Goal: Information Seeking & Learning: Learn about a topic

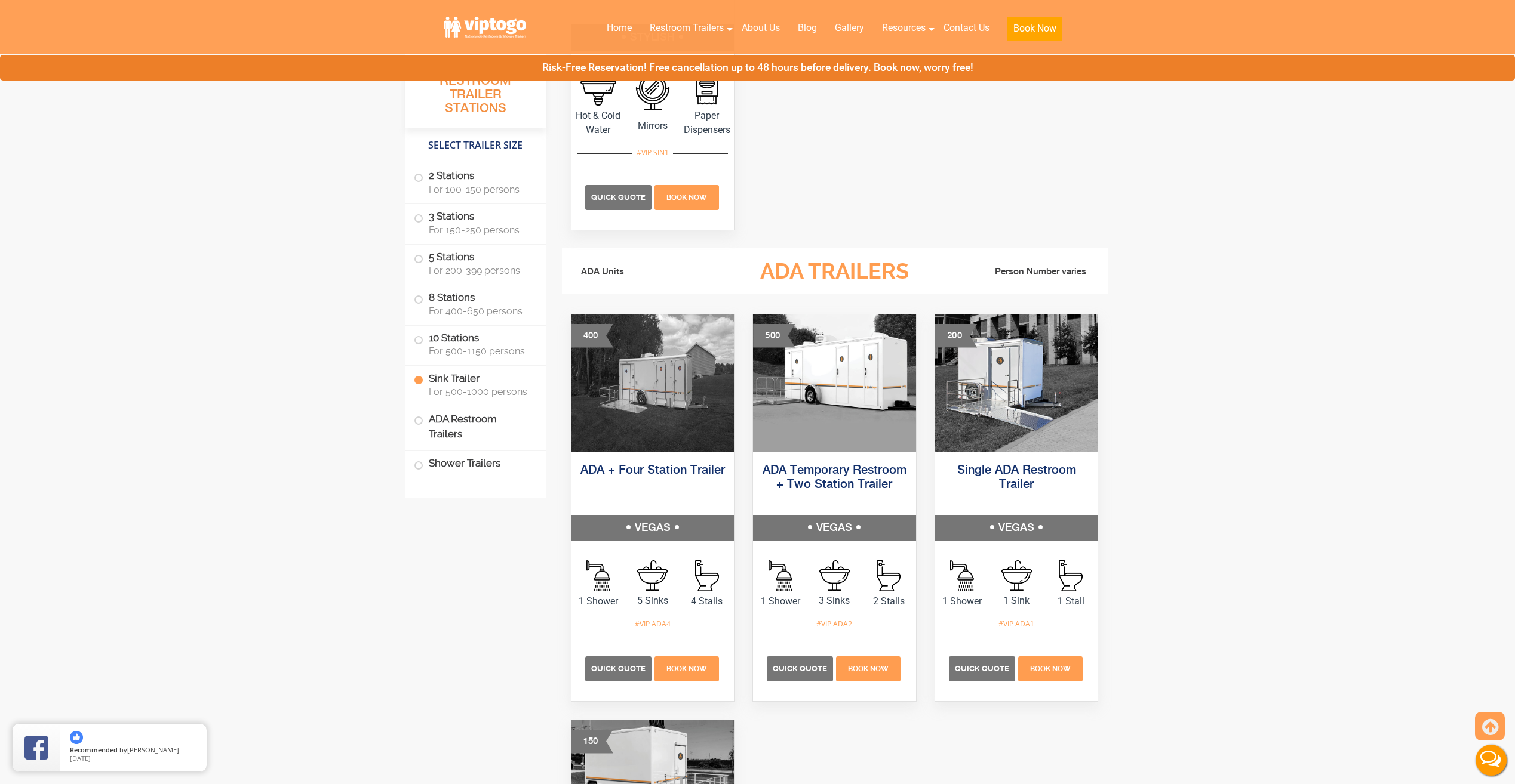
scroll to position [3581, 0]
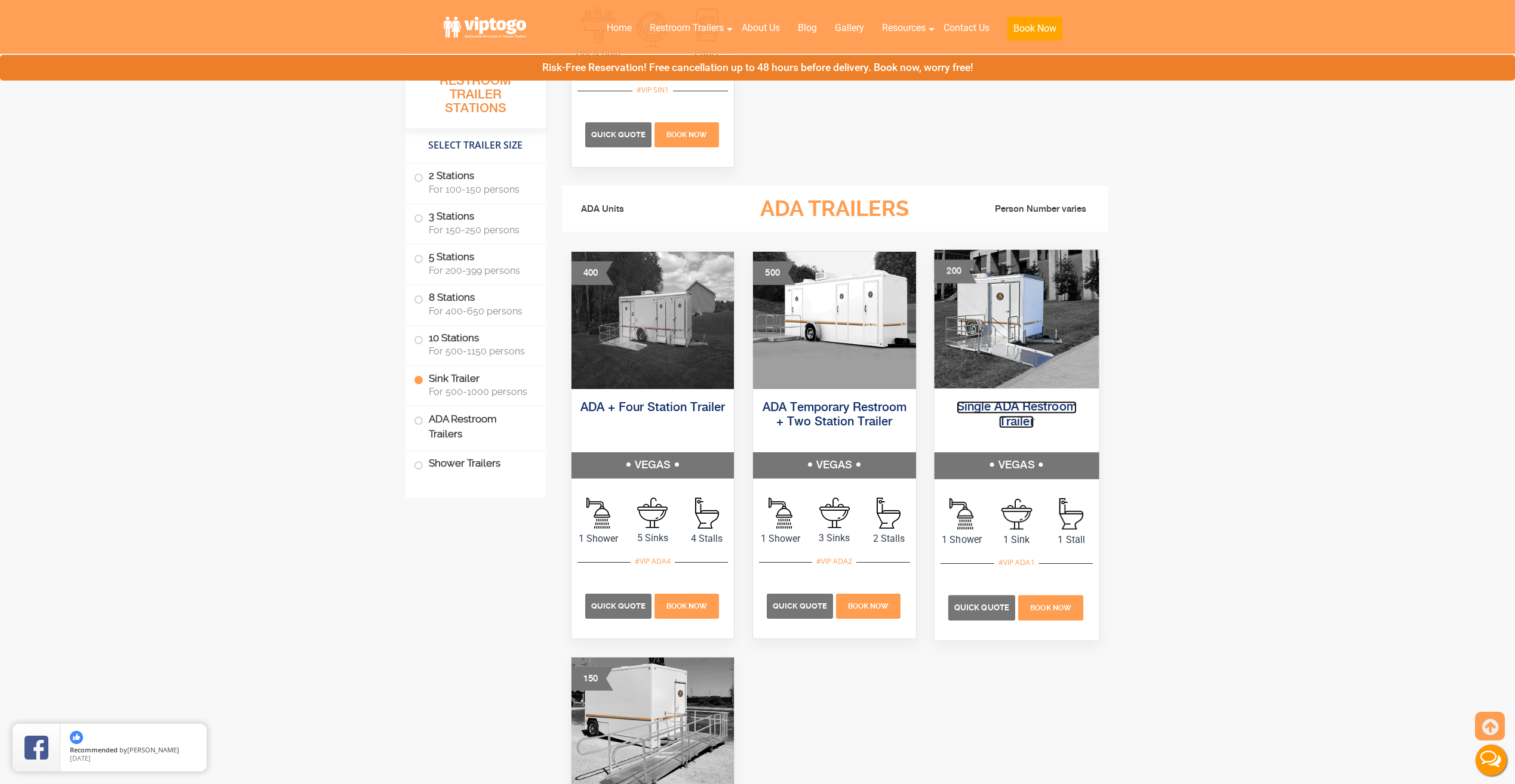
click at [1030, 406] on link "Single ADA Restroom Trailer" at bounding box center [1016, 414] width 120 height 26
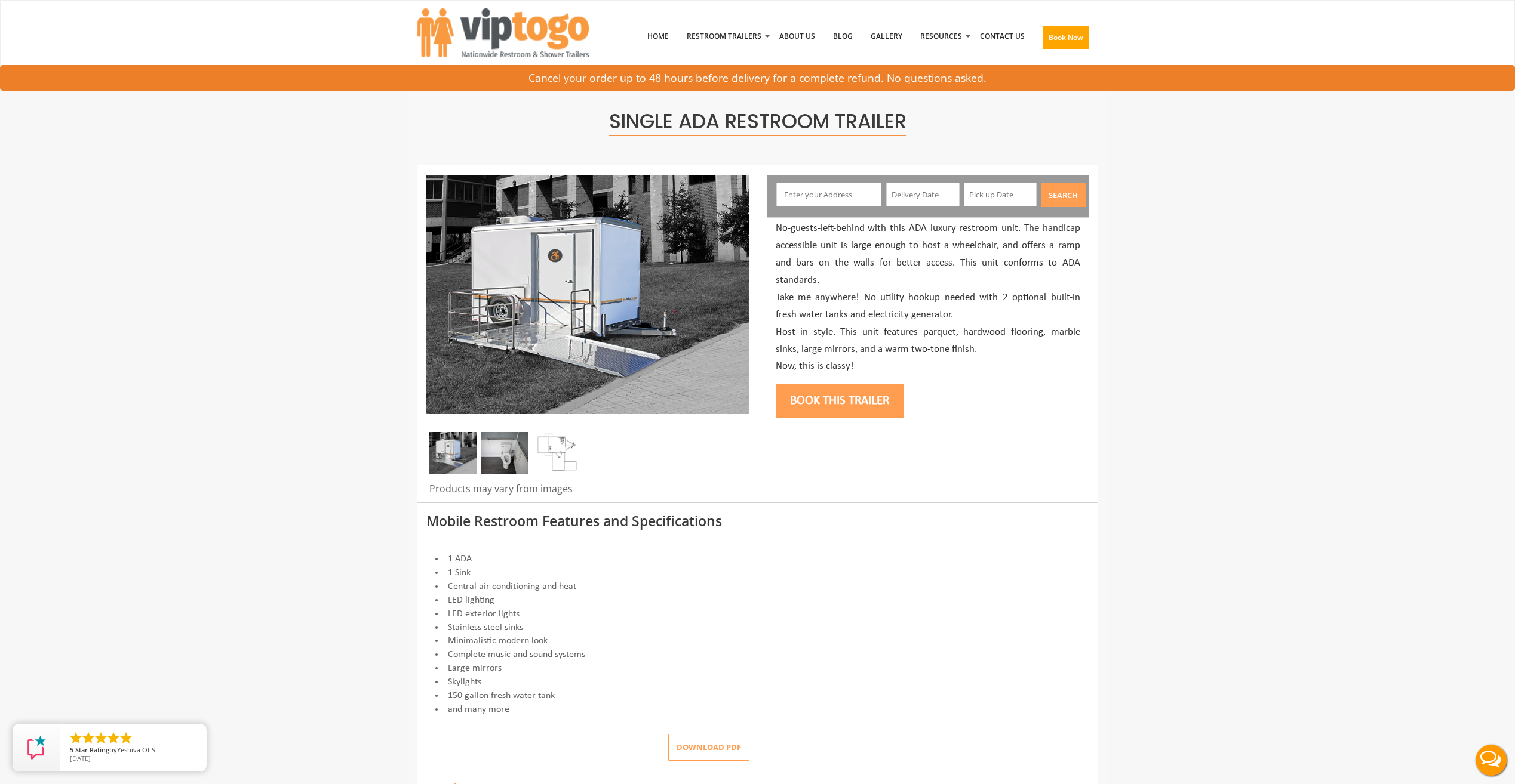
click at [511, 458] on img at bounding box center [505, 453] width 48 height 42
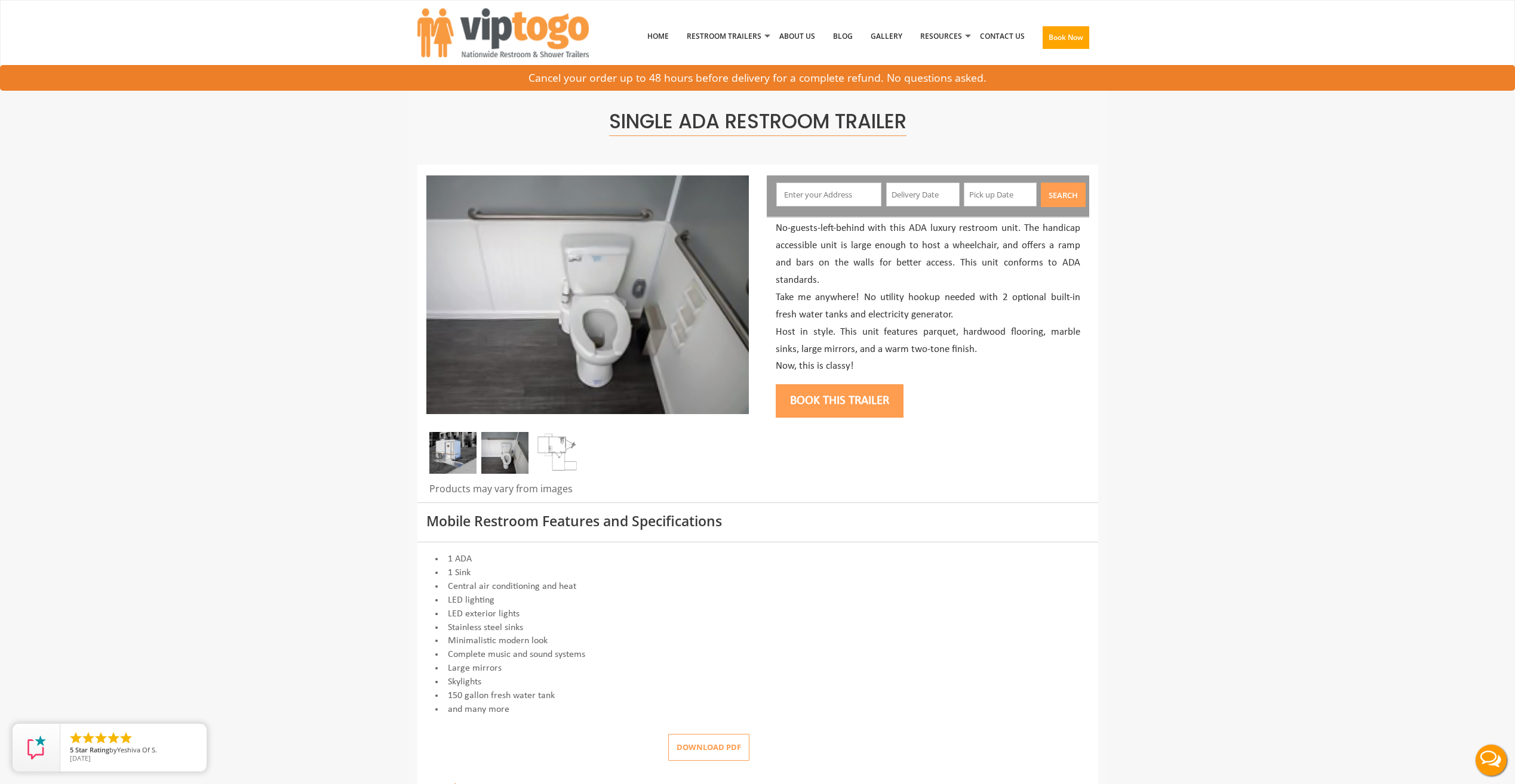
click at [467, 448] on img at bounding box center [453, 453] width 48 height 42
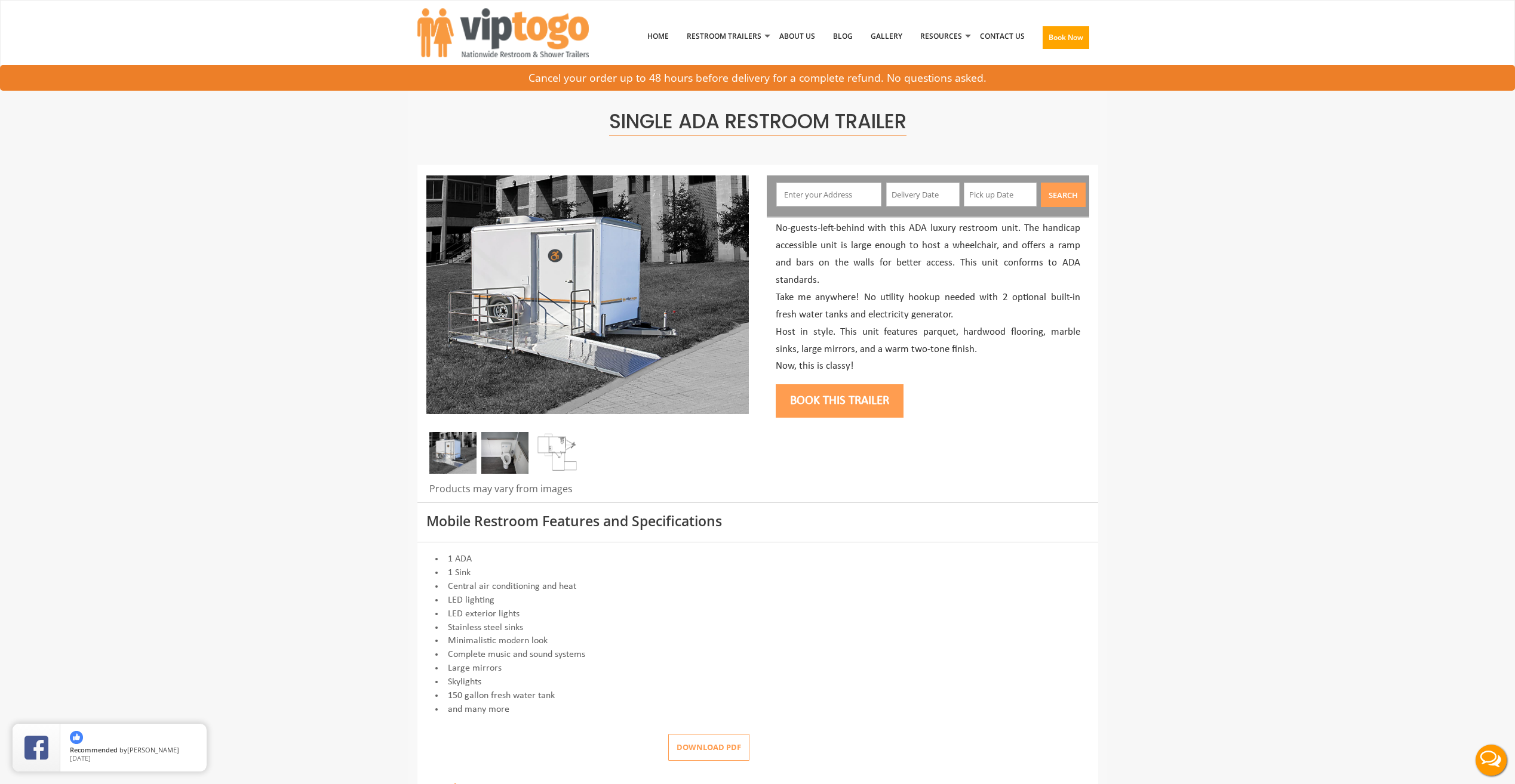
click at [560, 452] on img at bounding box center [557, 453] width 48 height 42
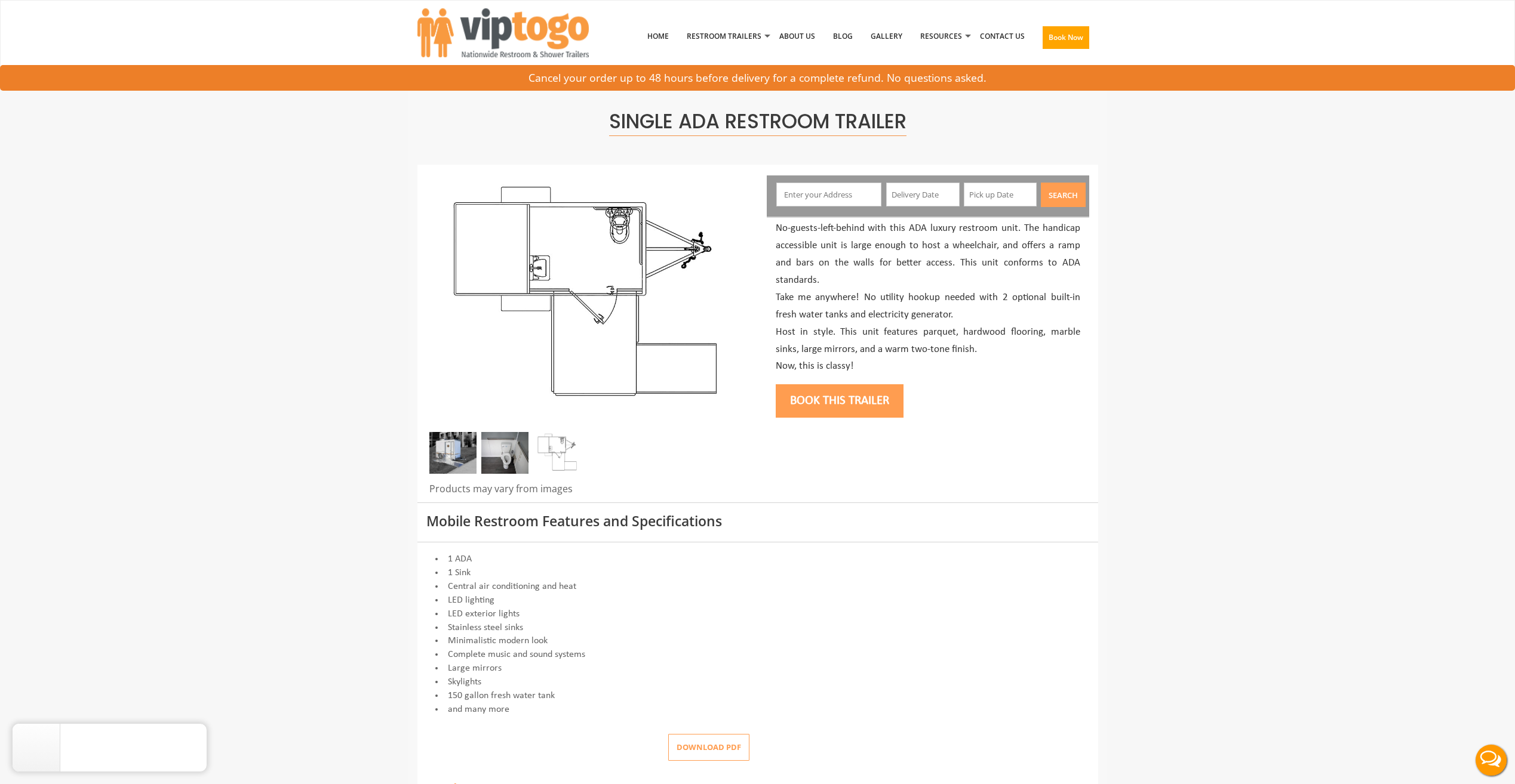
click at [463, 453] on img at bounding box center [453, 453] width 48 height 42
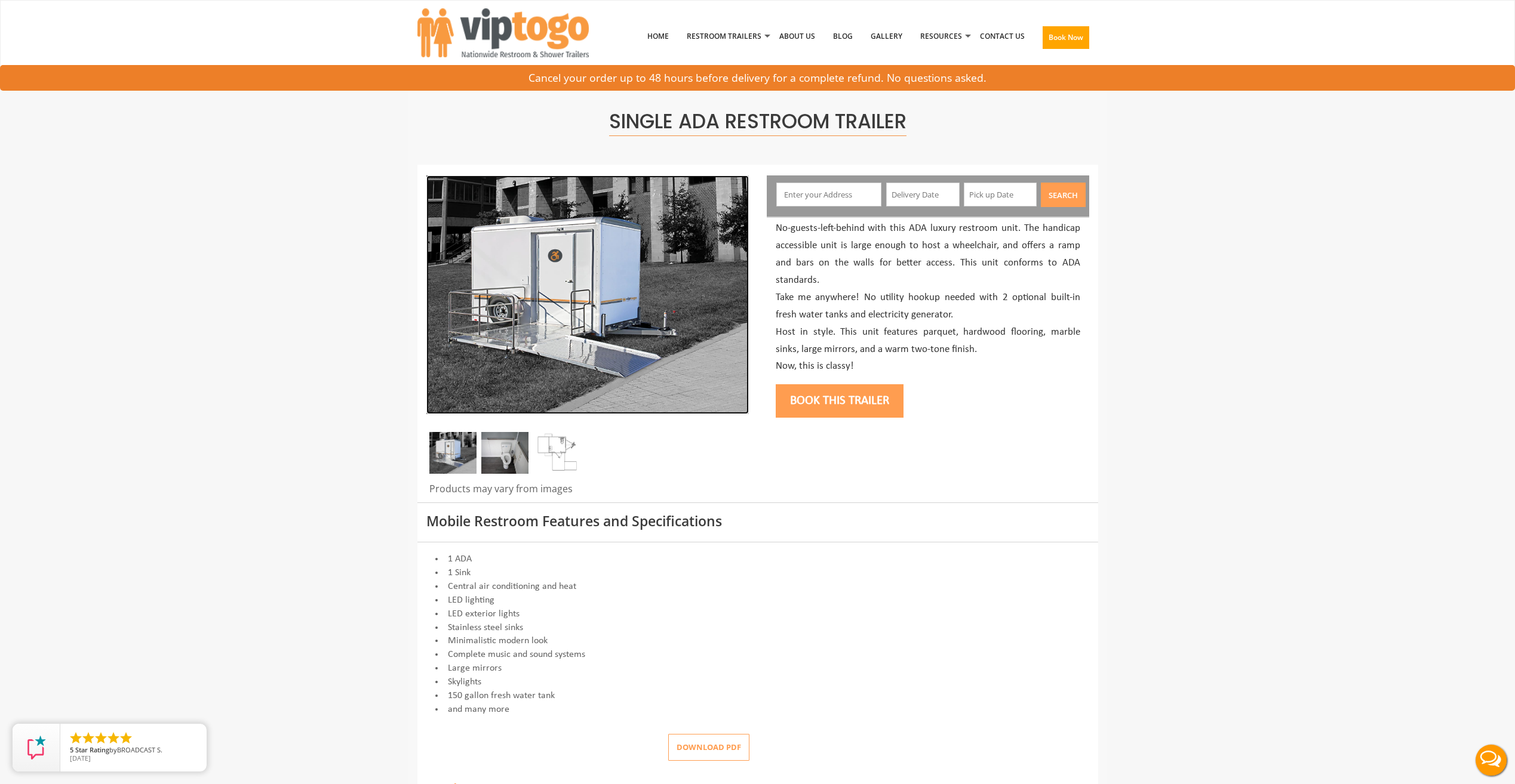
click at [666, 247] on img at bounding box center [587, 294] width 322 height 239
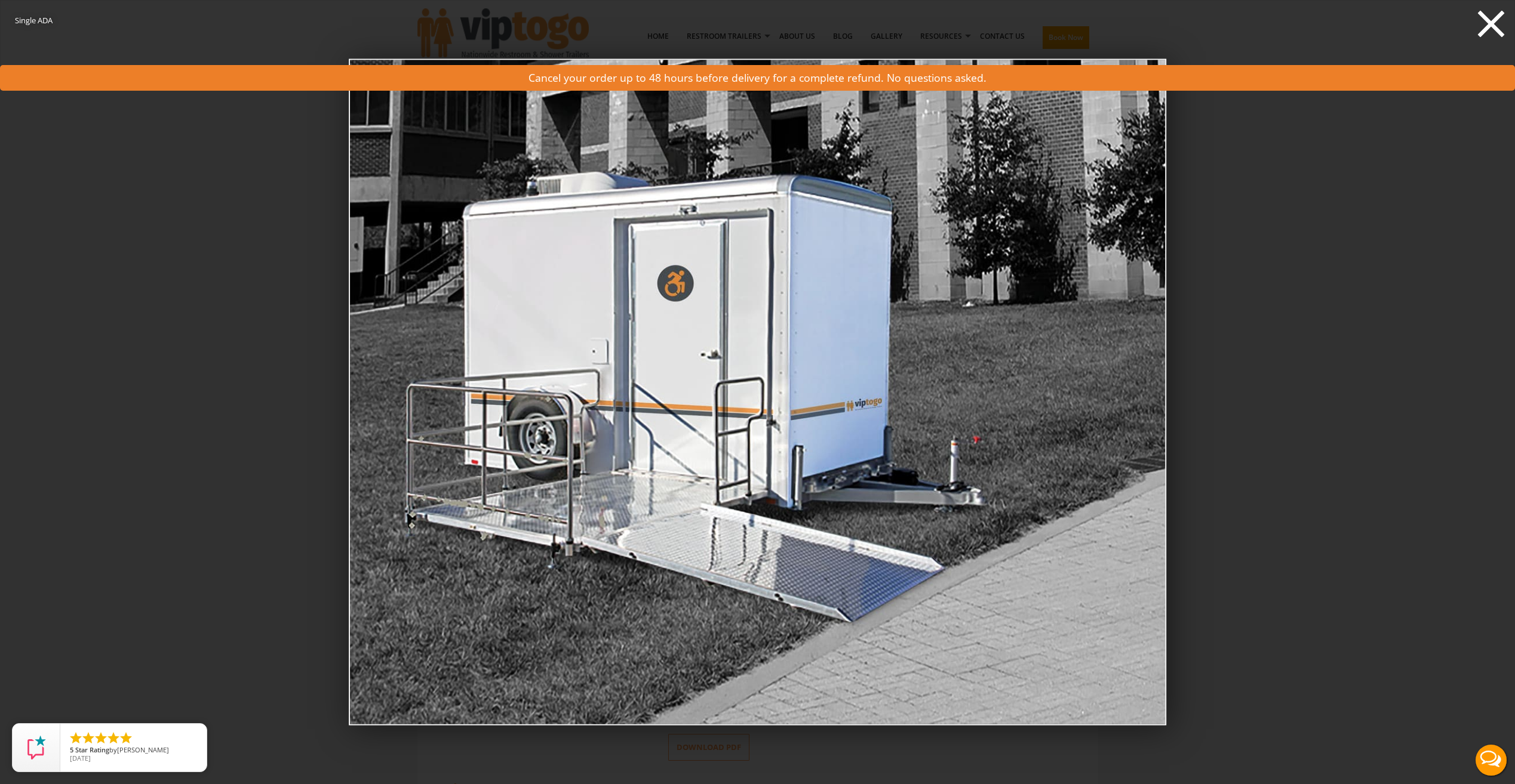
click at [1489, 22] on icon at bounding box center [1491, 24] width 26 height 26
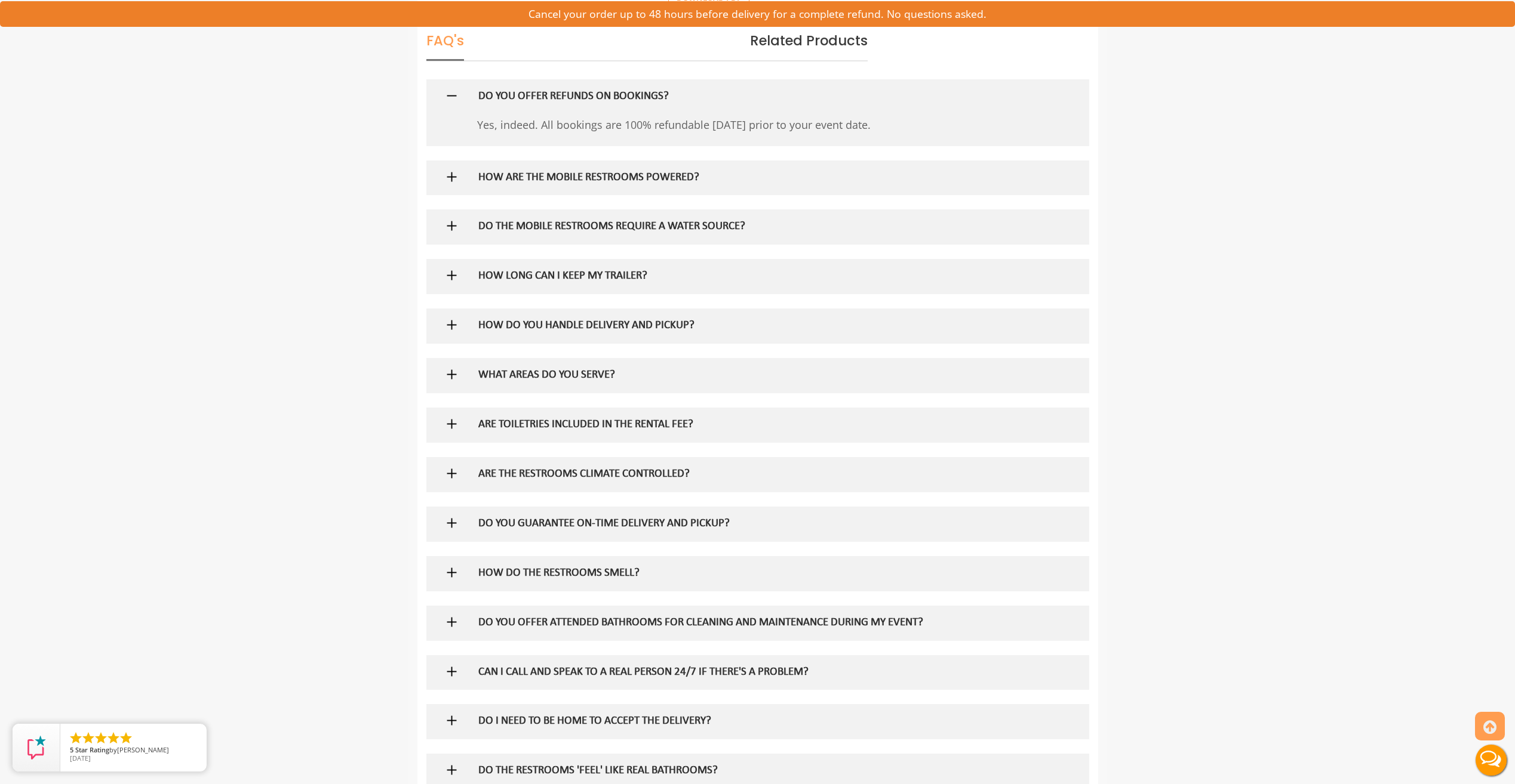
scroll to position [775, 0]
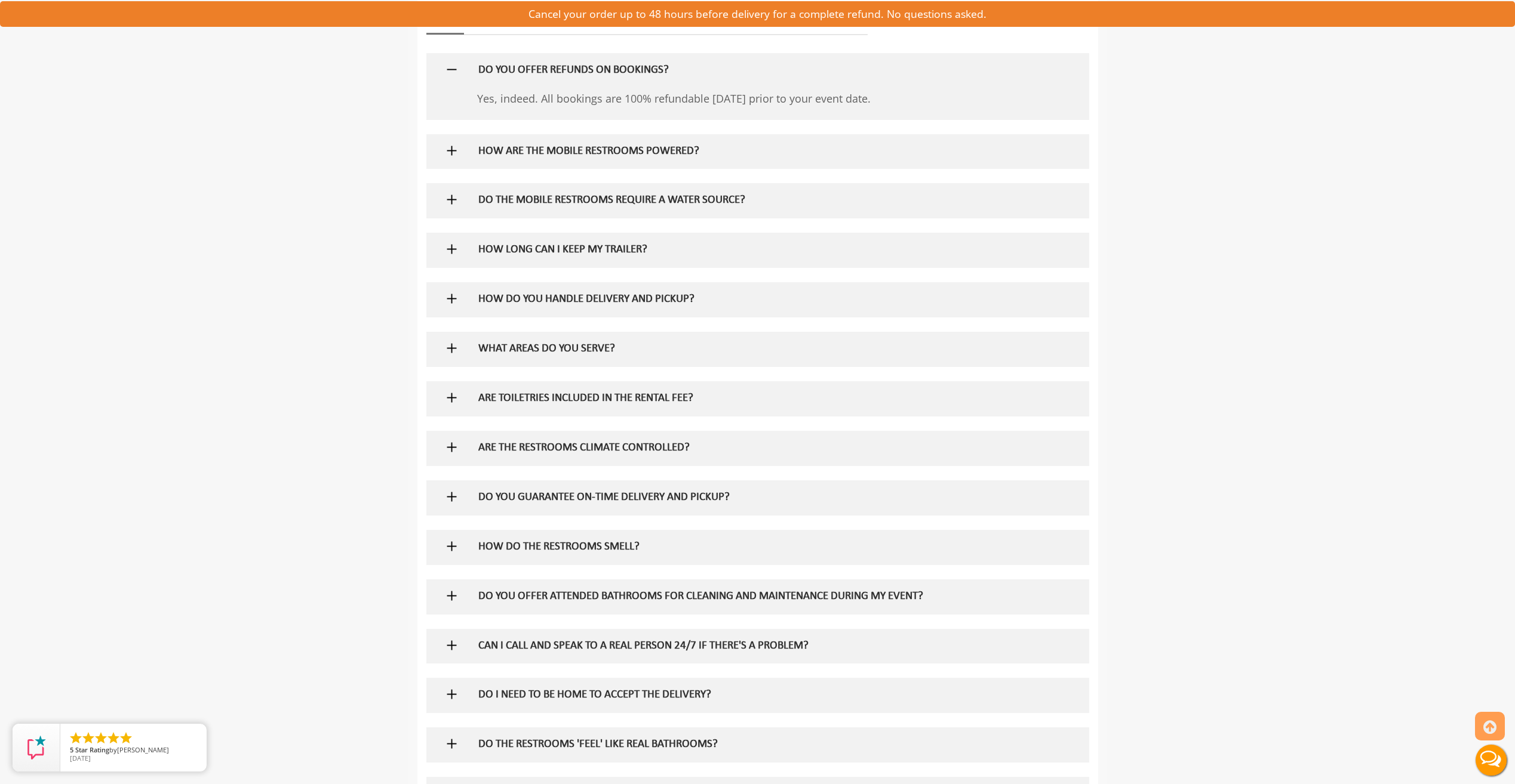
click at [679, 599] on h5 "DO YOU OFFER ATTENDED BATHROOMS FOR CLEANING AND MAINTENANCE DURING MY EVENT?" at bounding box center [738, 597] width 520 height 12
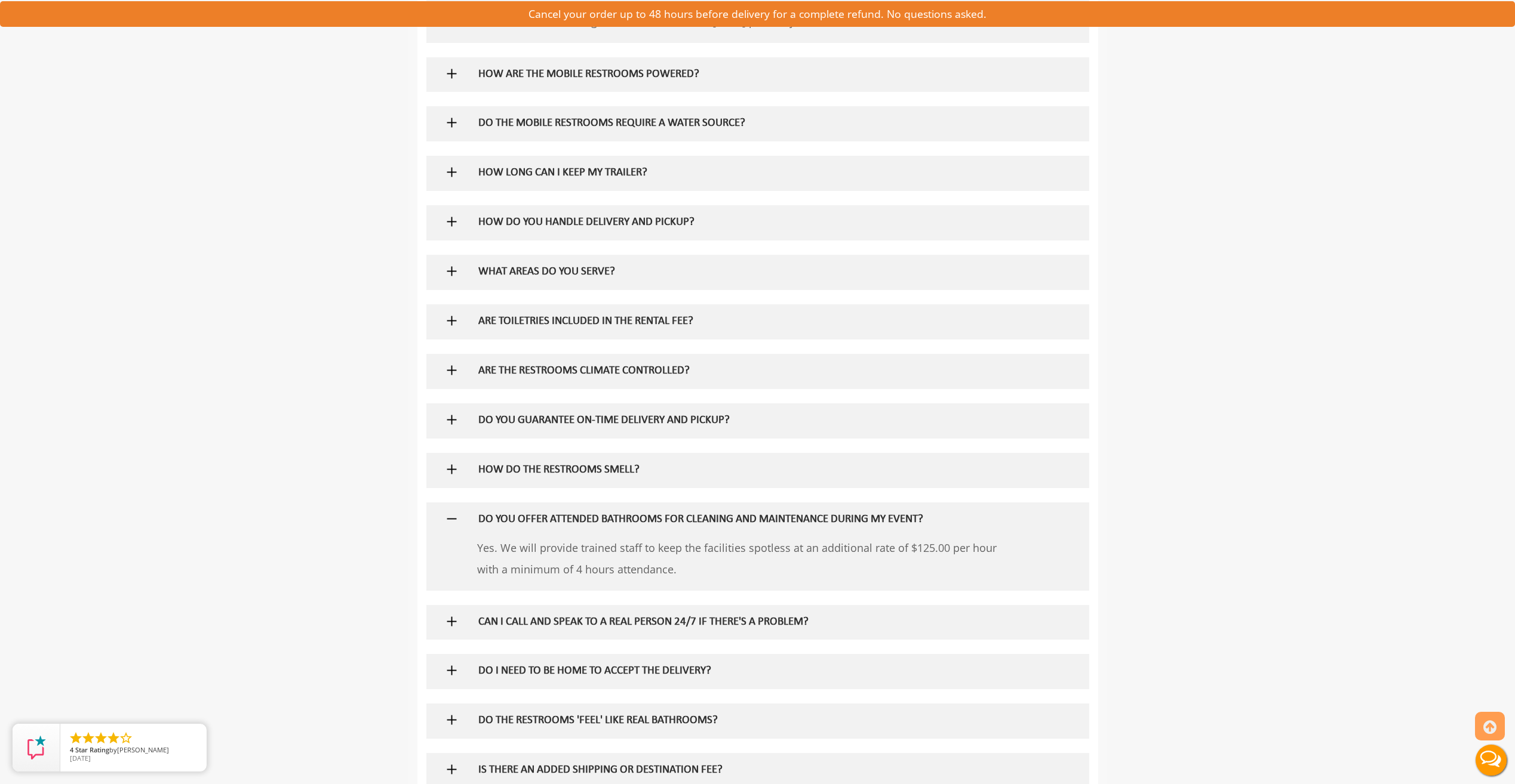
scroll to position [835, 0]
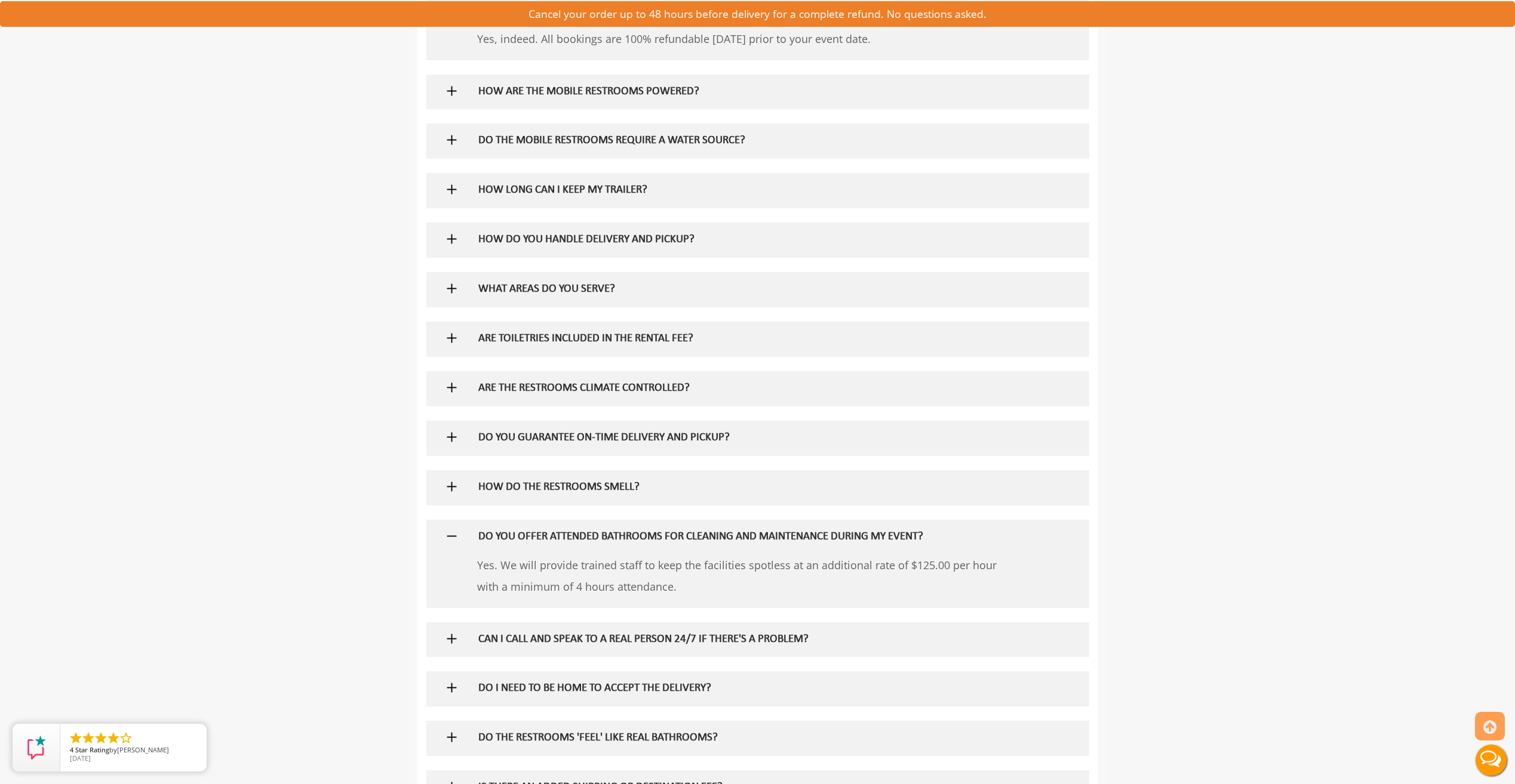
click at [543, 245] on h5 "HOW DO YOU HANDLE DELIVERY AND PICKUP?" at bounding box center [738, 240] width 520 height 12
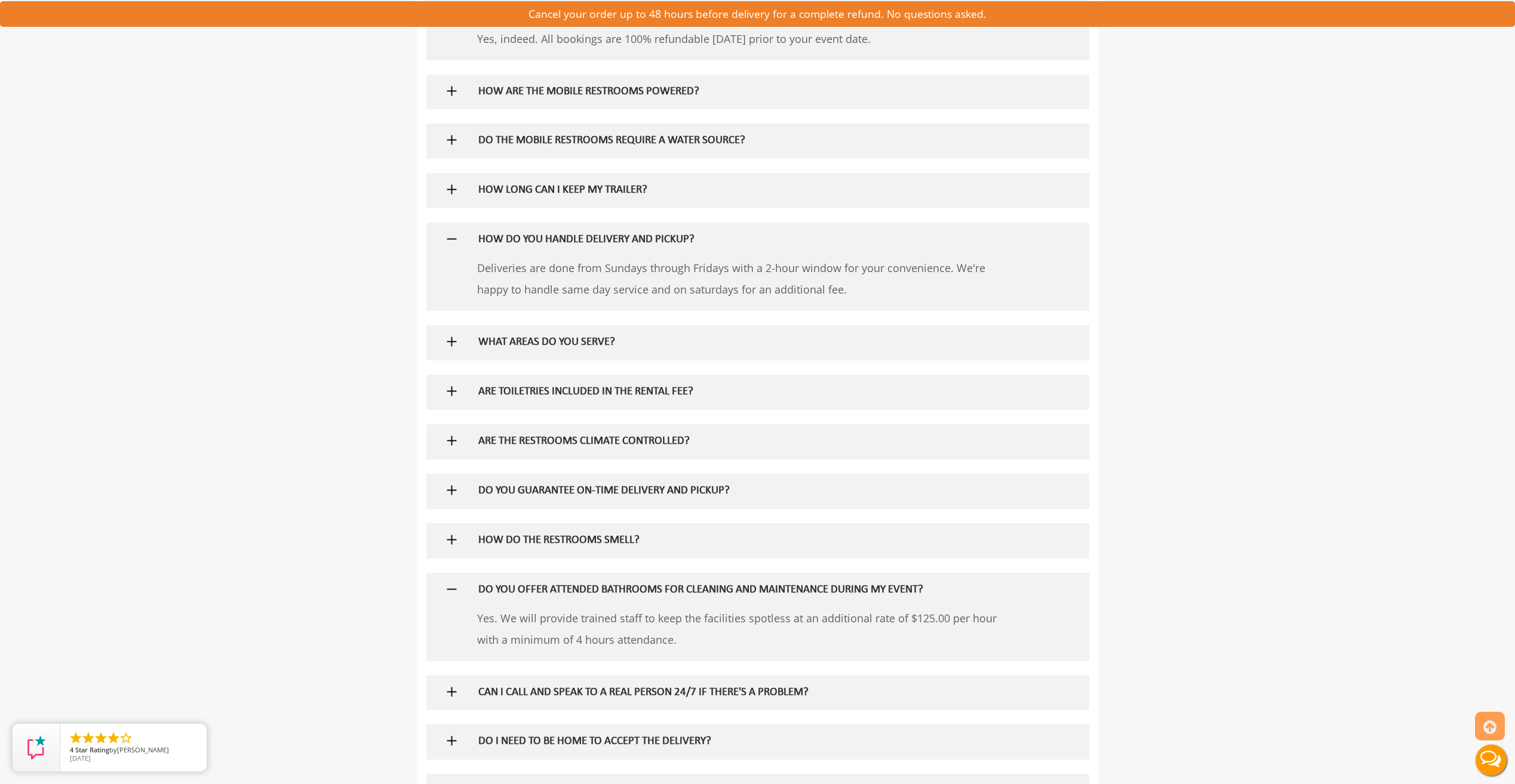
click at [551, 194] on h5 "HOW LONG CAN I KEEP MY TRAILER?" at bounding box center [738, 191] width 520 height 12
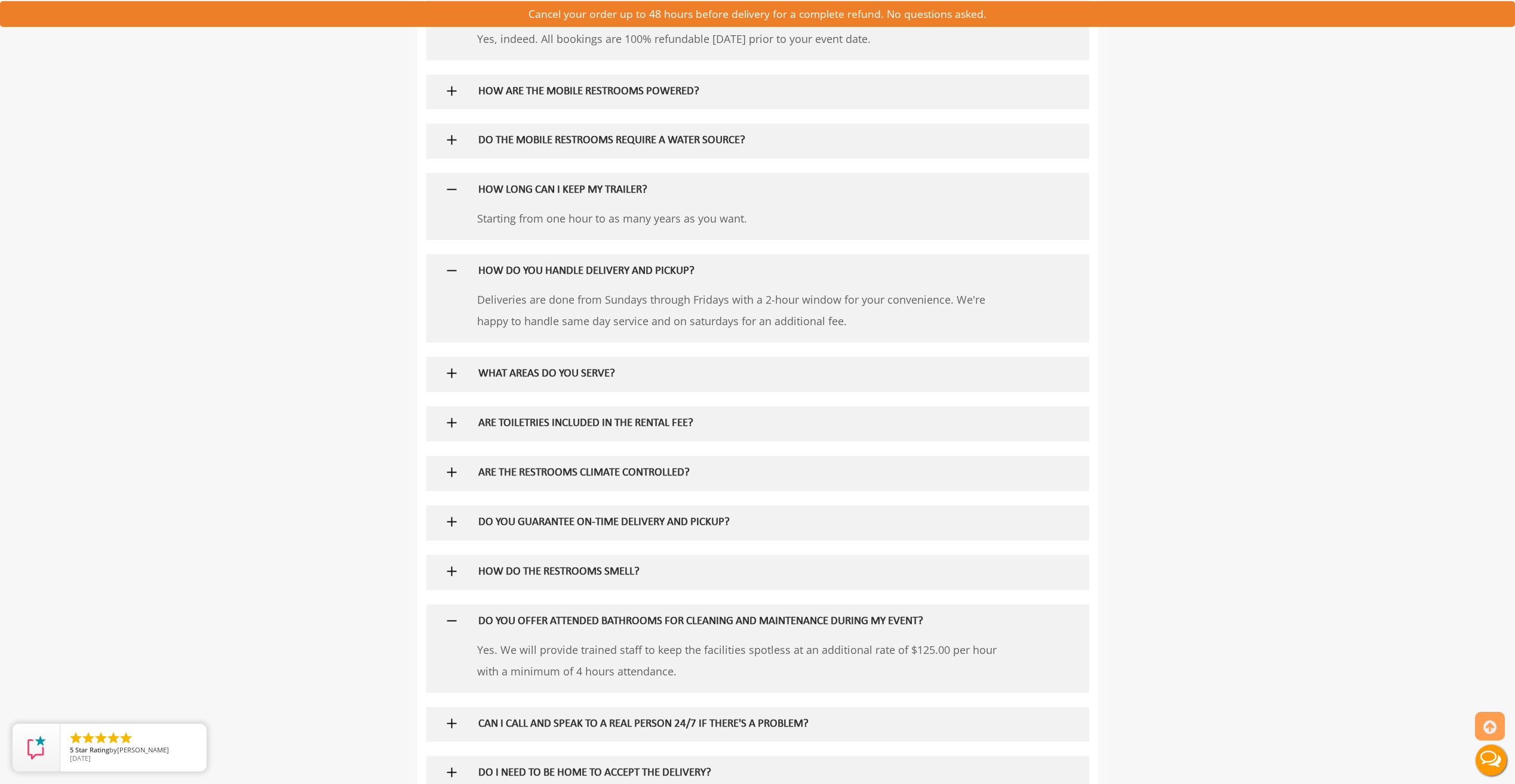
click at [579, 149] on div "DO THE MOBILE RESTROOMS REQUIRE A WATER SOURCE?" at bounding box center [738, 141] width 537 height 34
click at [451, 142] on img at bounding box center [451, 139] width 15 height 15
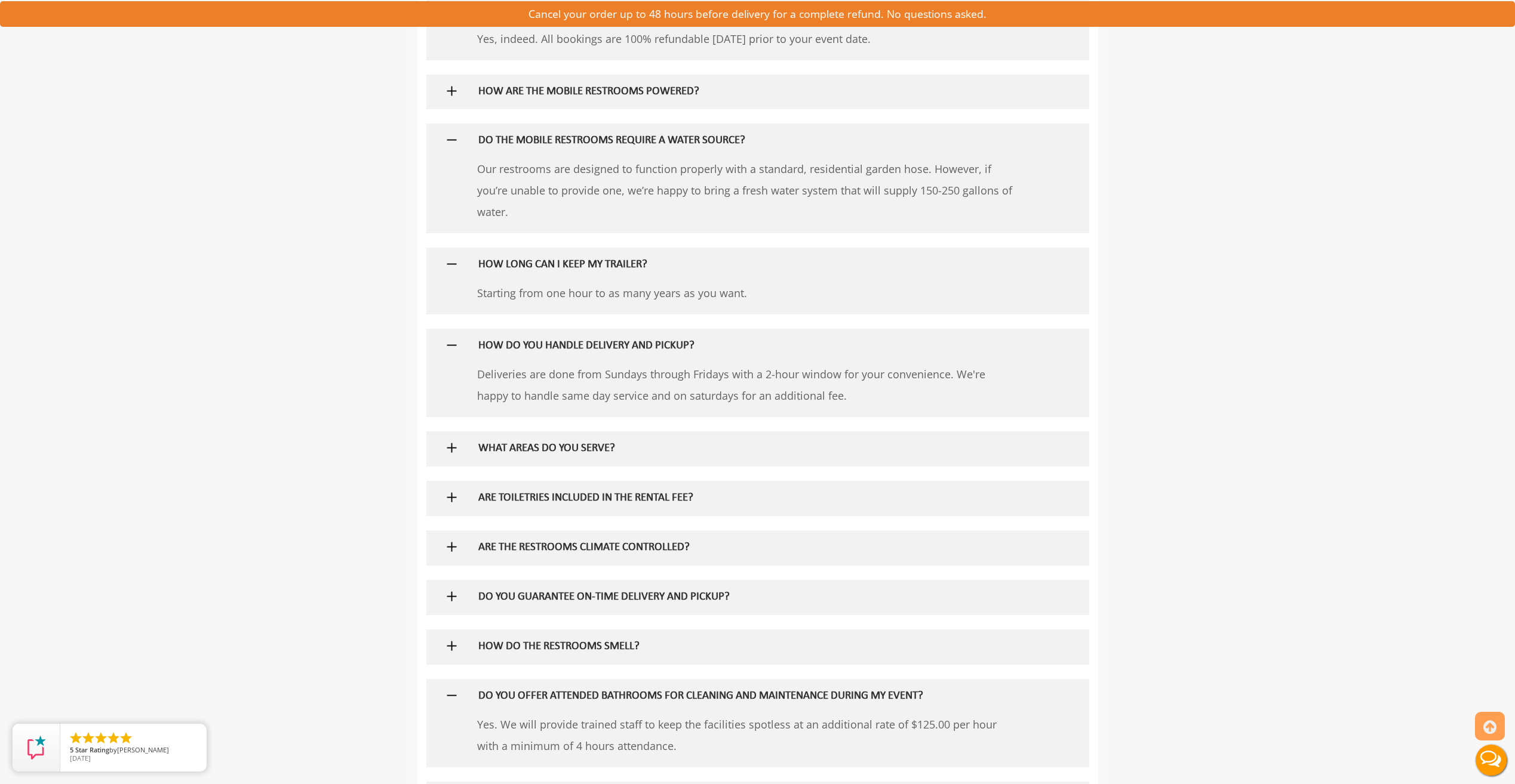
click at [454, 91] on img at bounding box center [451, 90] width 15 height 15
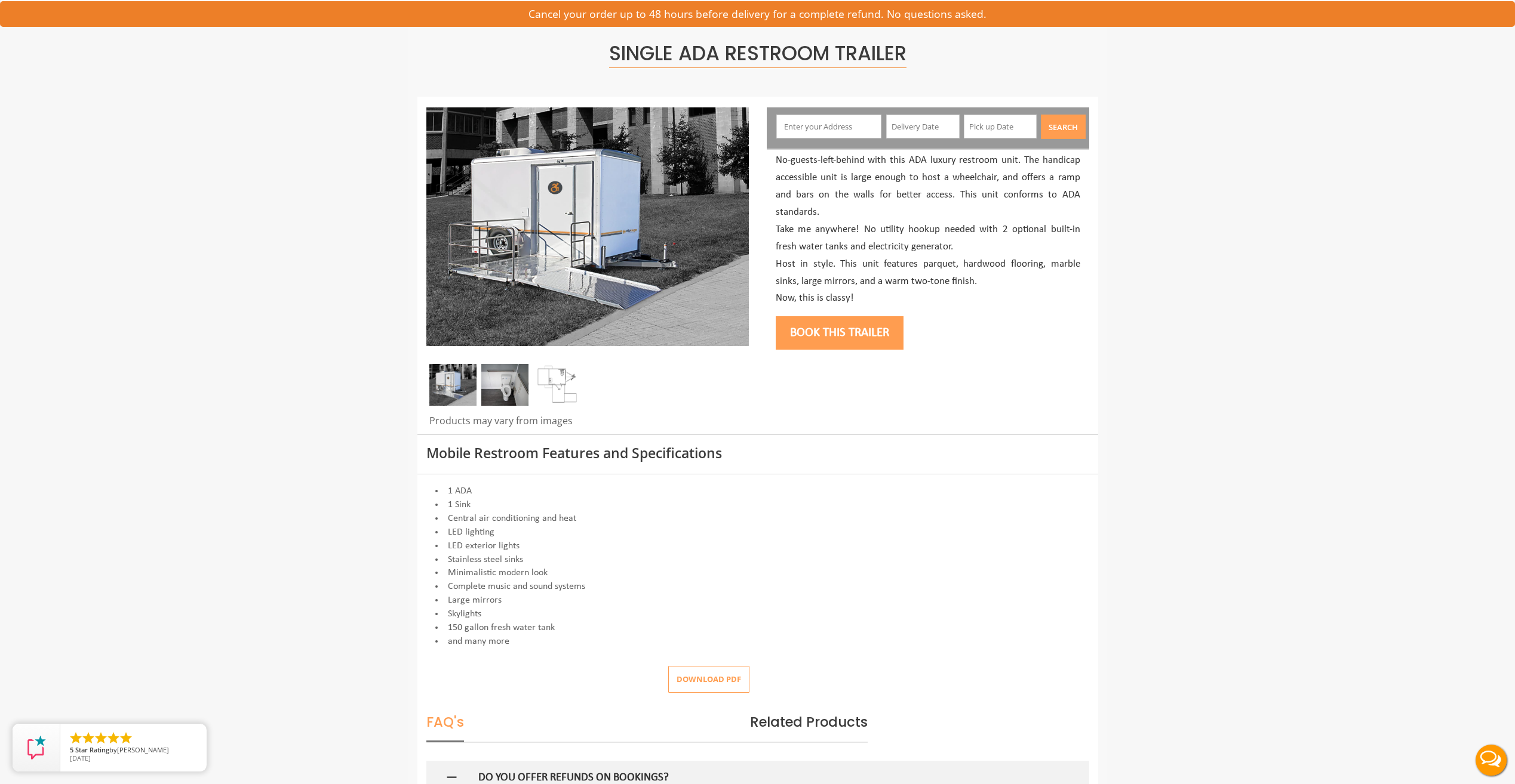
scroll to position [0, 0]
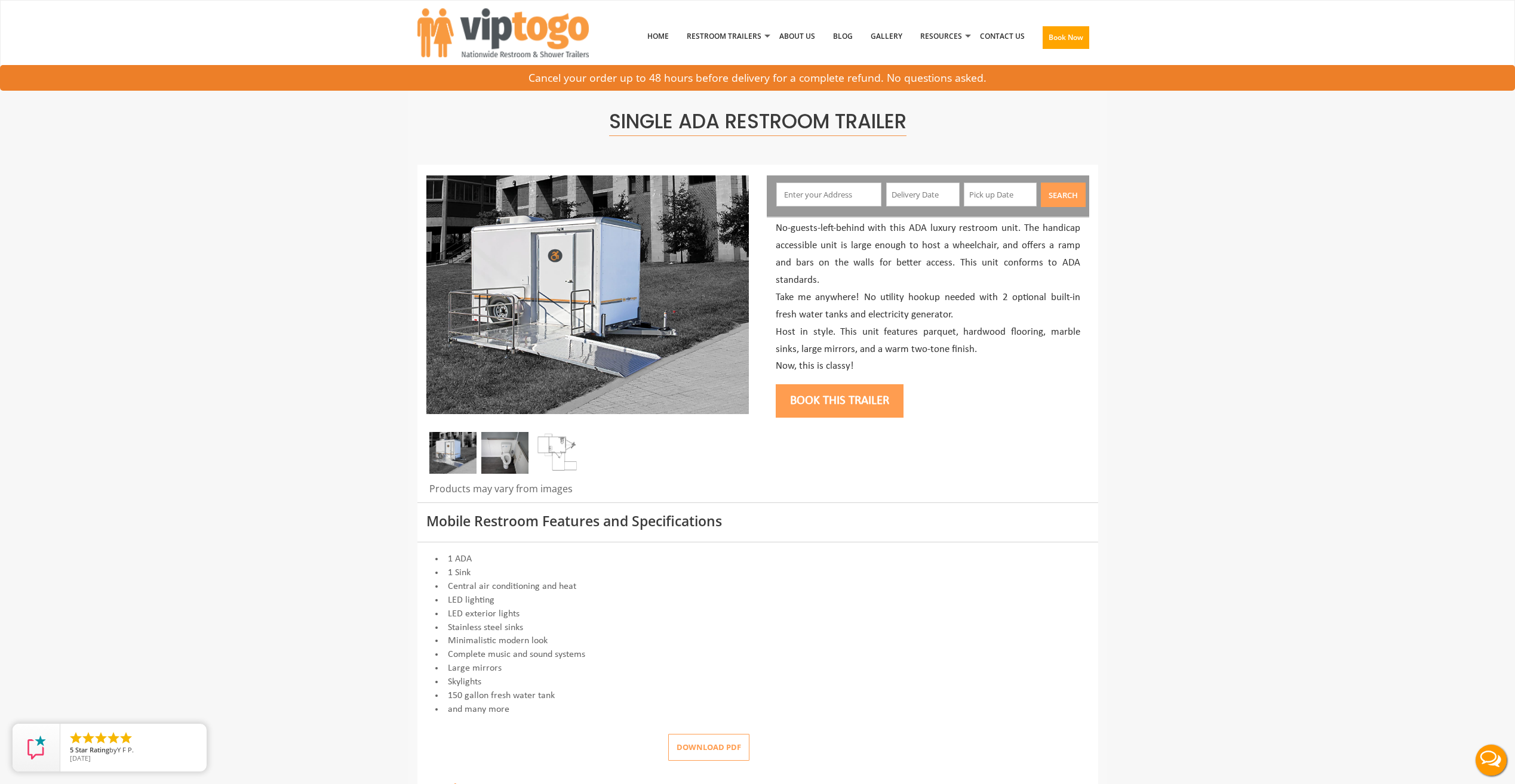
click at [516, 451] on img at bounding box center [505, 453] width 48 height 42
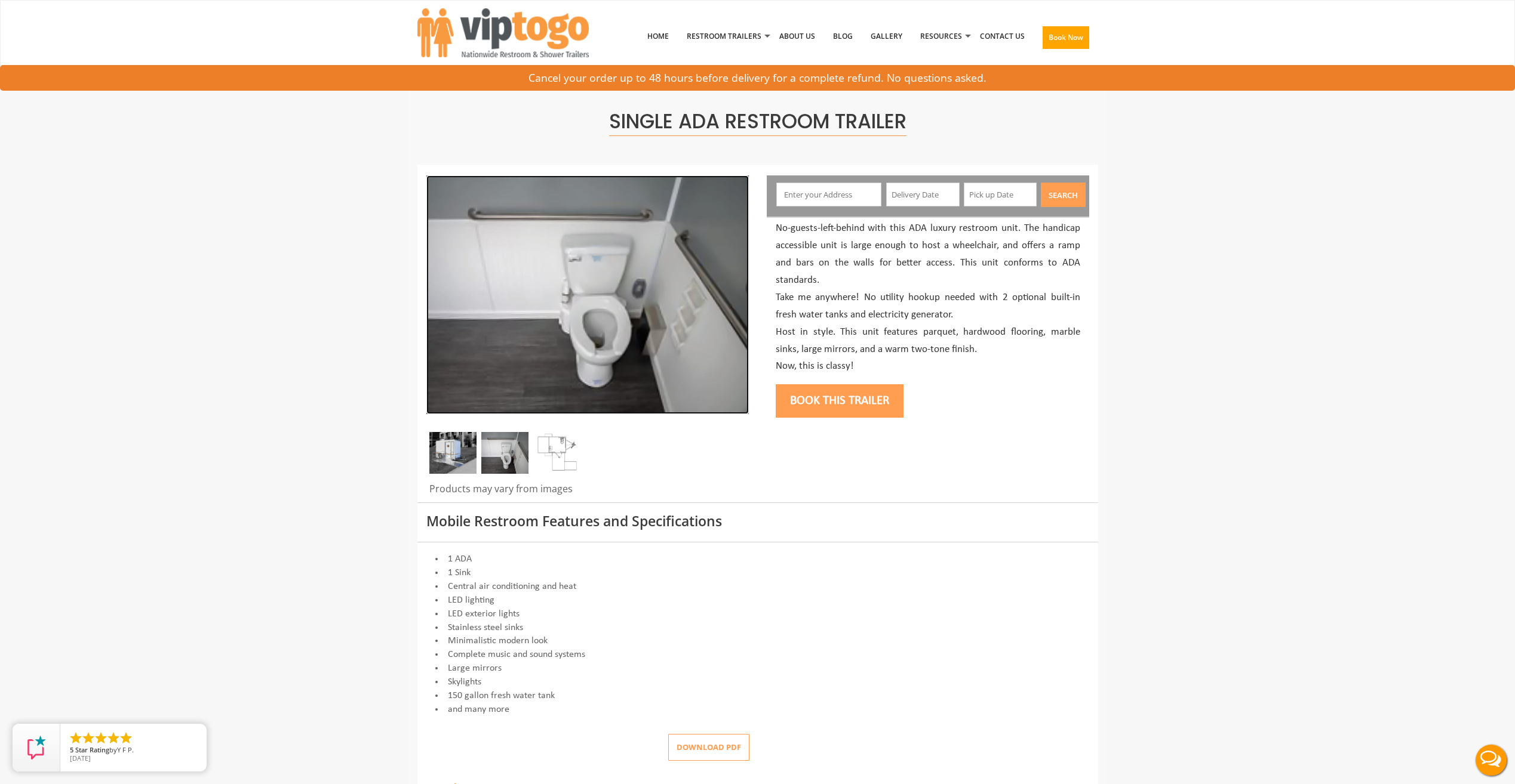
drag, startPoint x: 580, startPoint y: 369, endPoint x: 589, endPoint y: 369, distance: 9.0
click at [581, 371] on img at bounding box center [587, 294] width 322 height 239
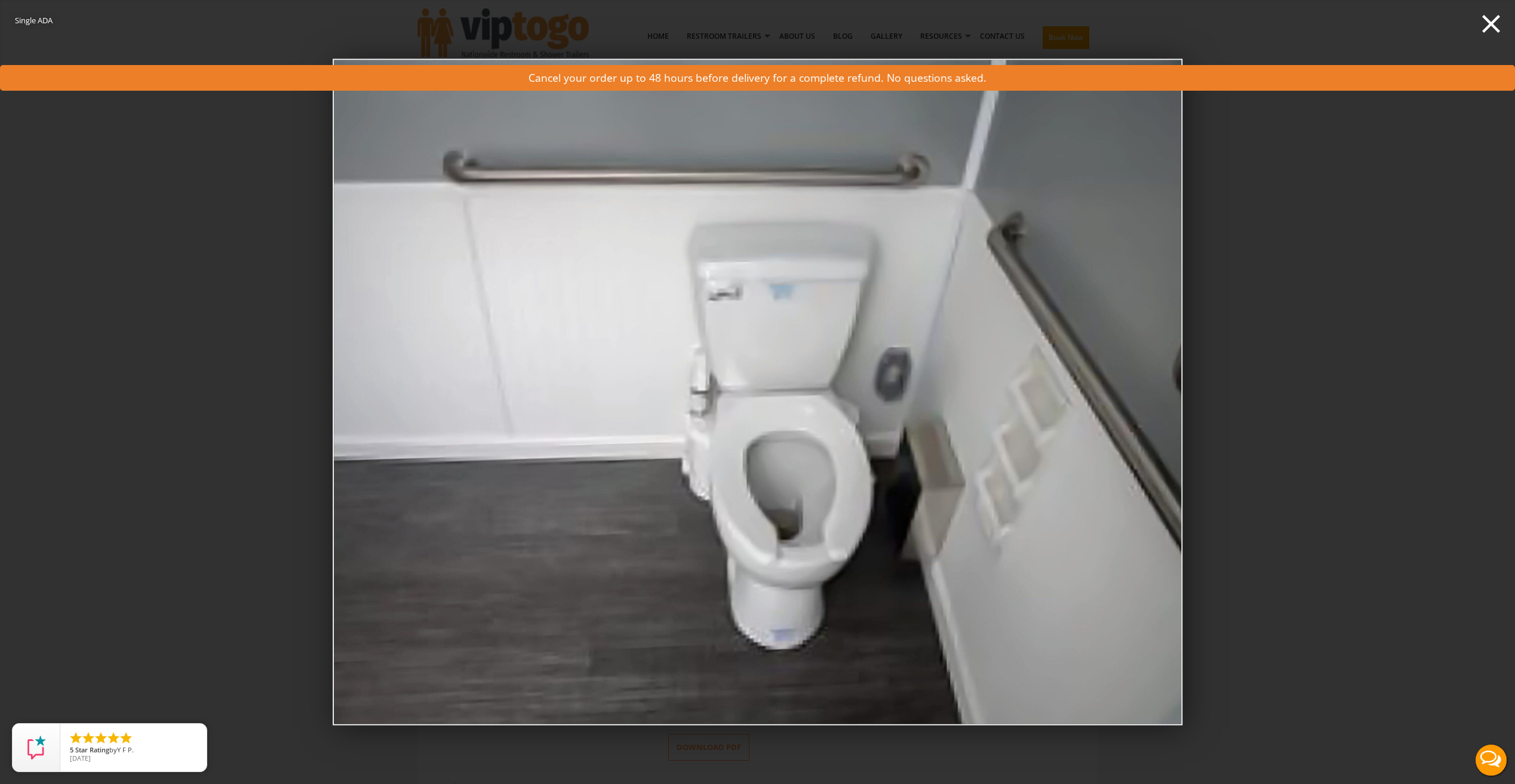
click at [1393, 417] on div "Single ADA demo0" at bounding box center [757, 392] width 1515 height 784
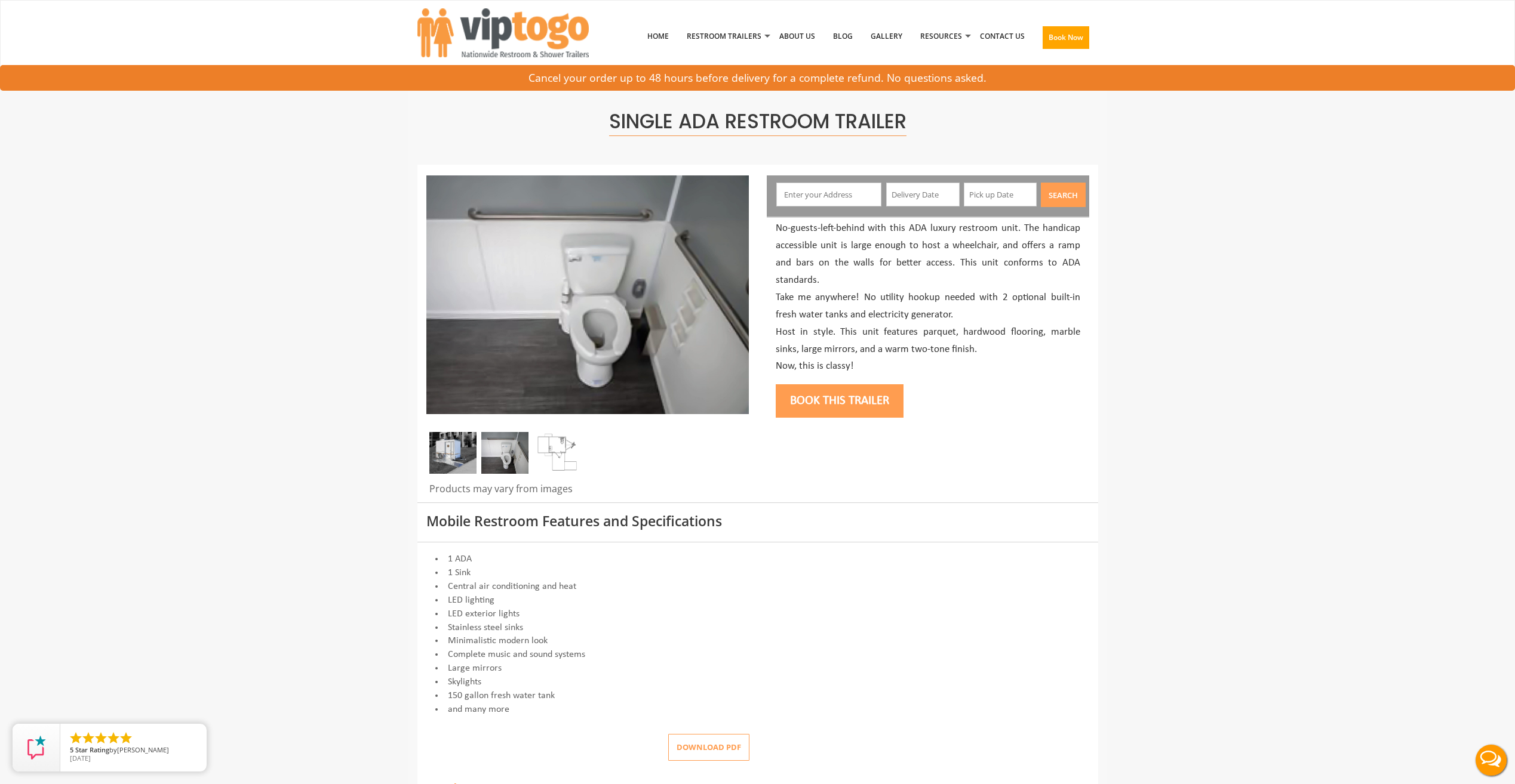
click at [554, 452] on img at bounding box center [557, 453] width 48 height 42
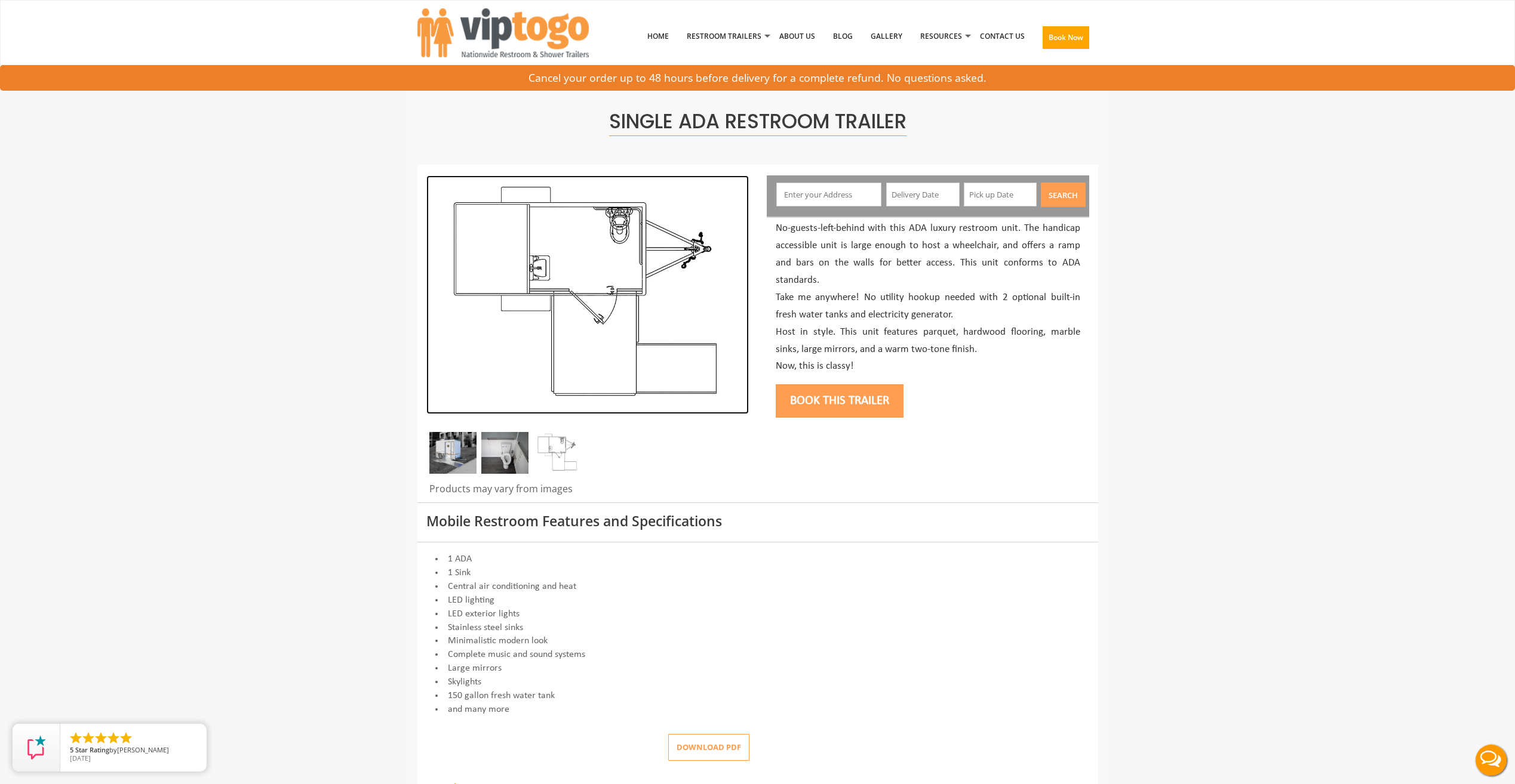
click at [610, 355] on img at bounding box center [587, 294] width 322 height 239
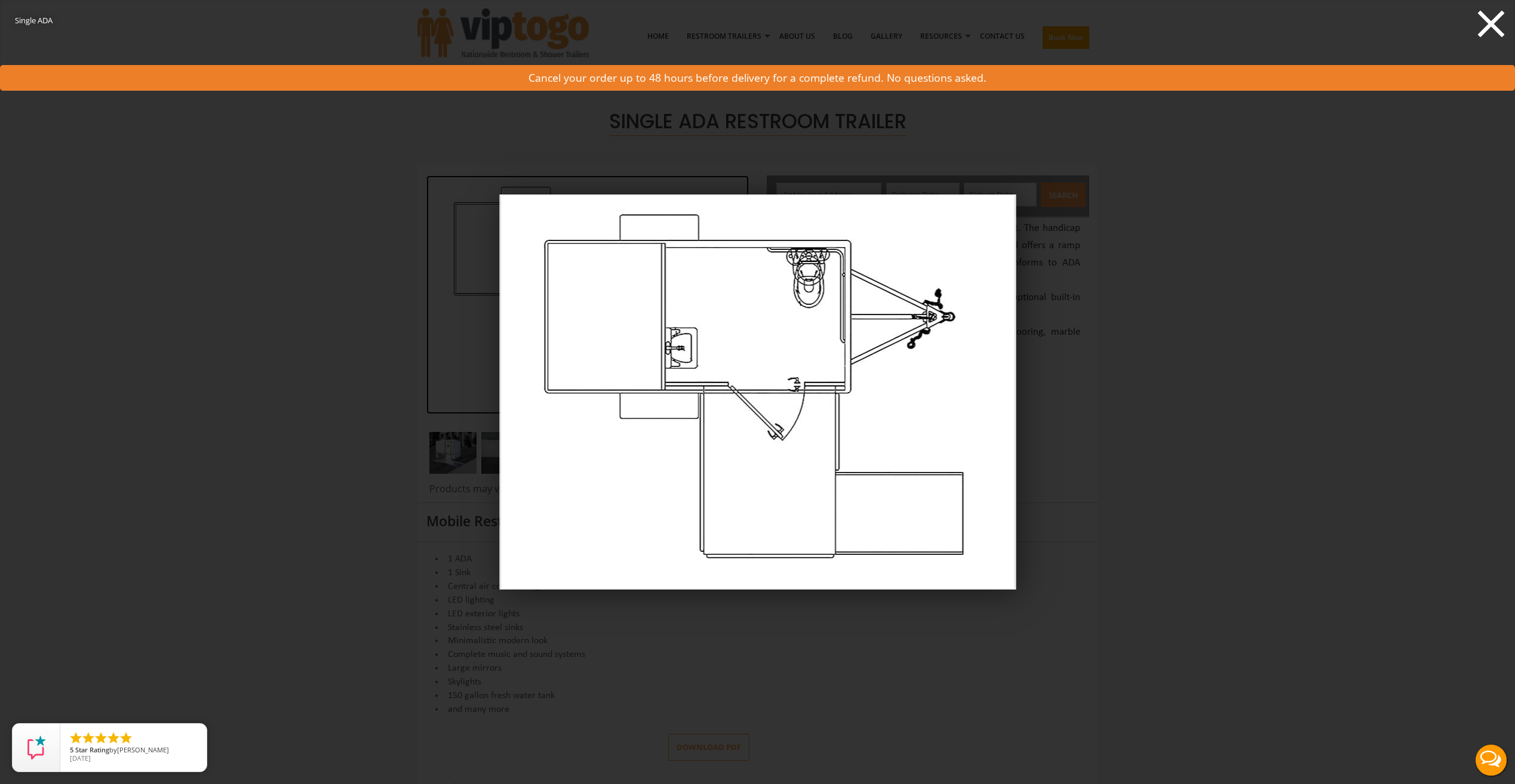
click at [1489, 25] on icon at bounding box center [1491, 24] width 26 height 26
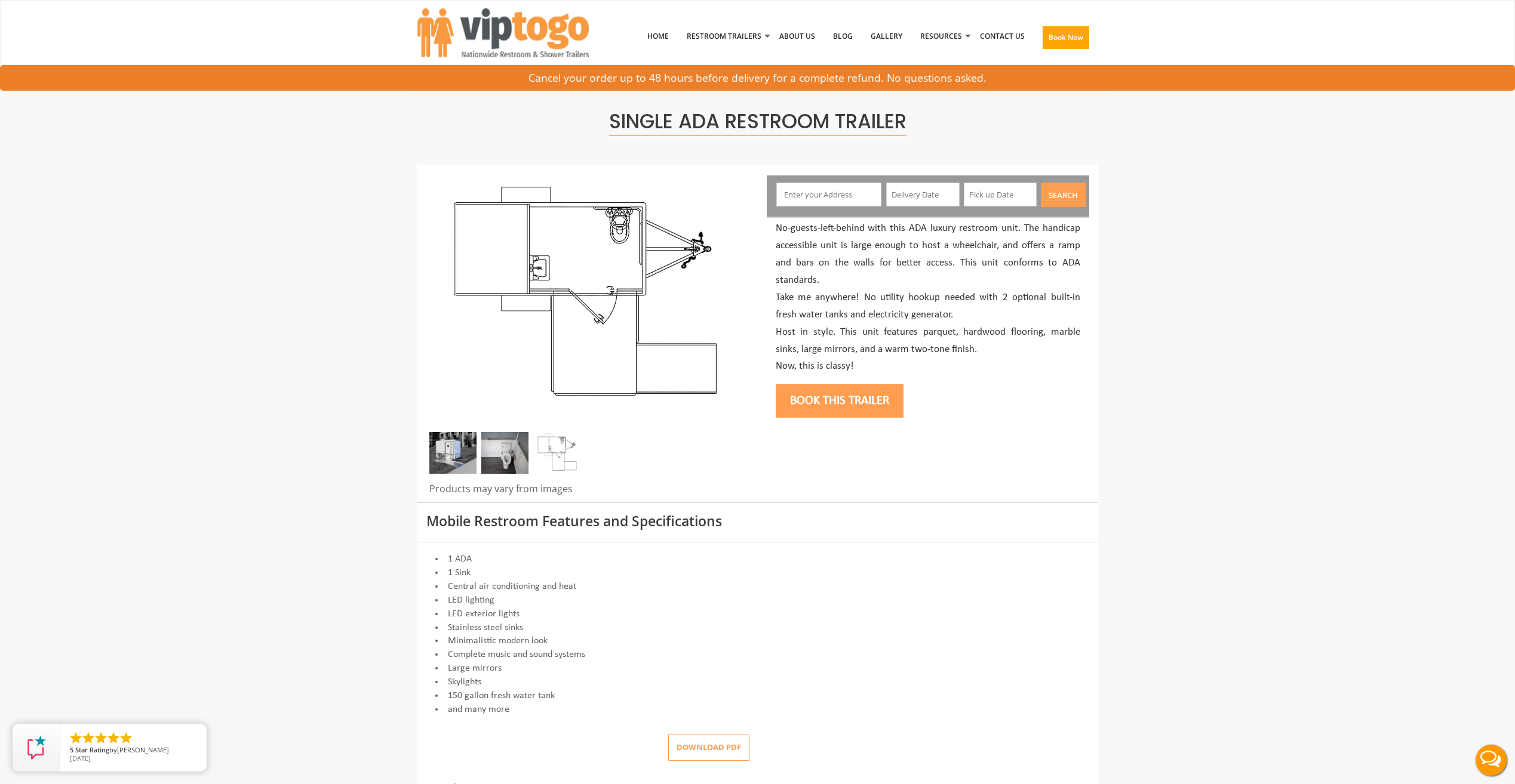
click at [466, 462] on img at bounding box center [453, 453] width 48 height 42
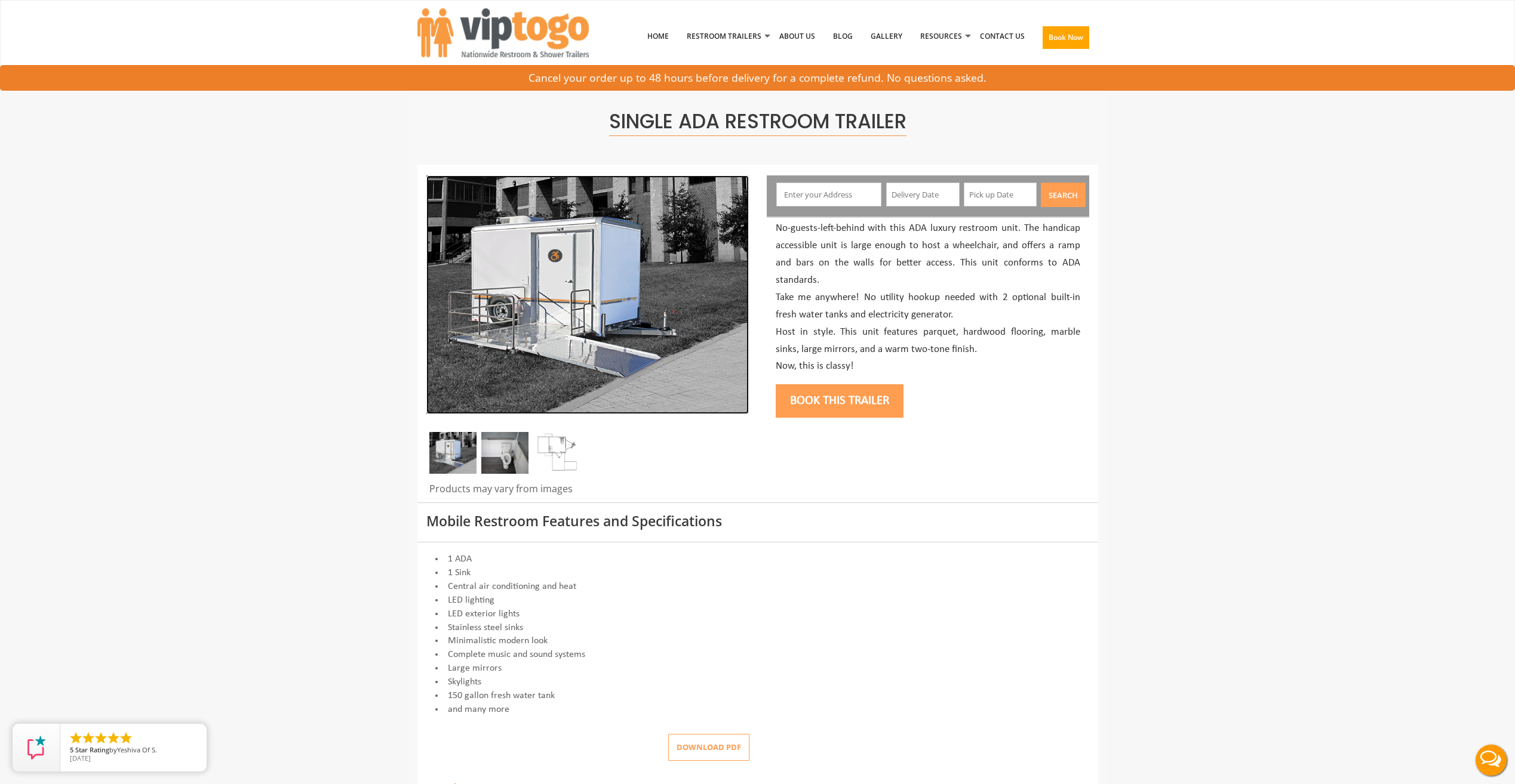
click at [567, 331] on img at bounding box center [587, 294] width 322 height 239
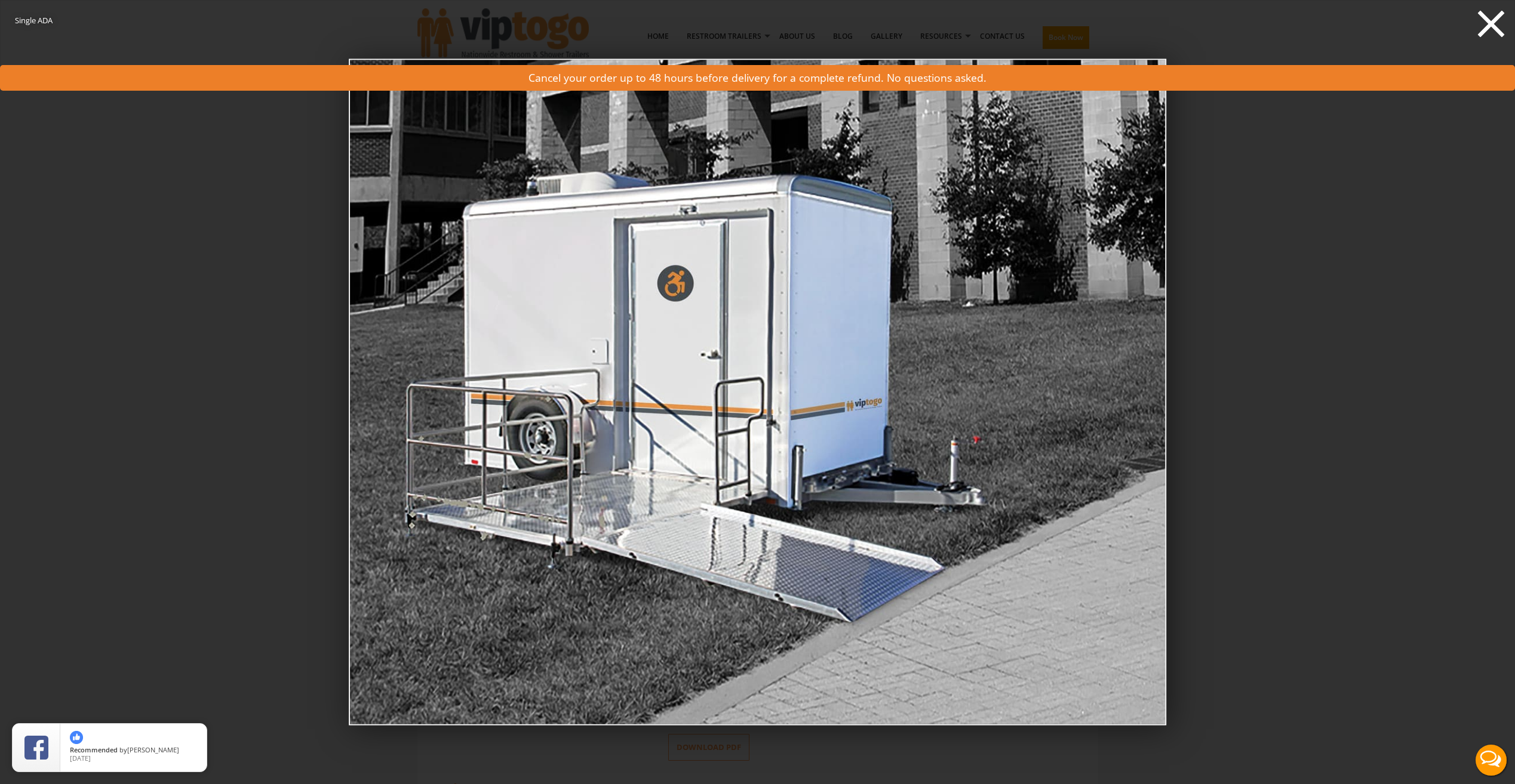
click at [1492, 24] on icon at bounding box center [1491, 24] width 26 height 26
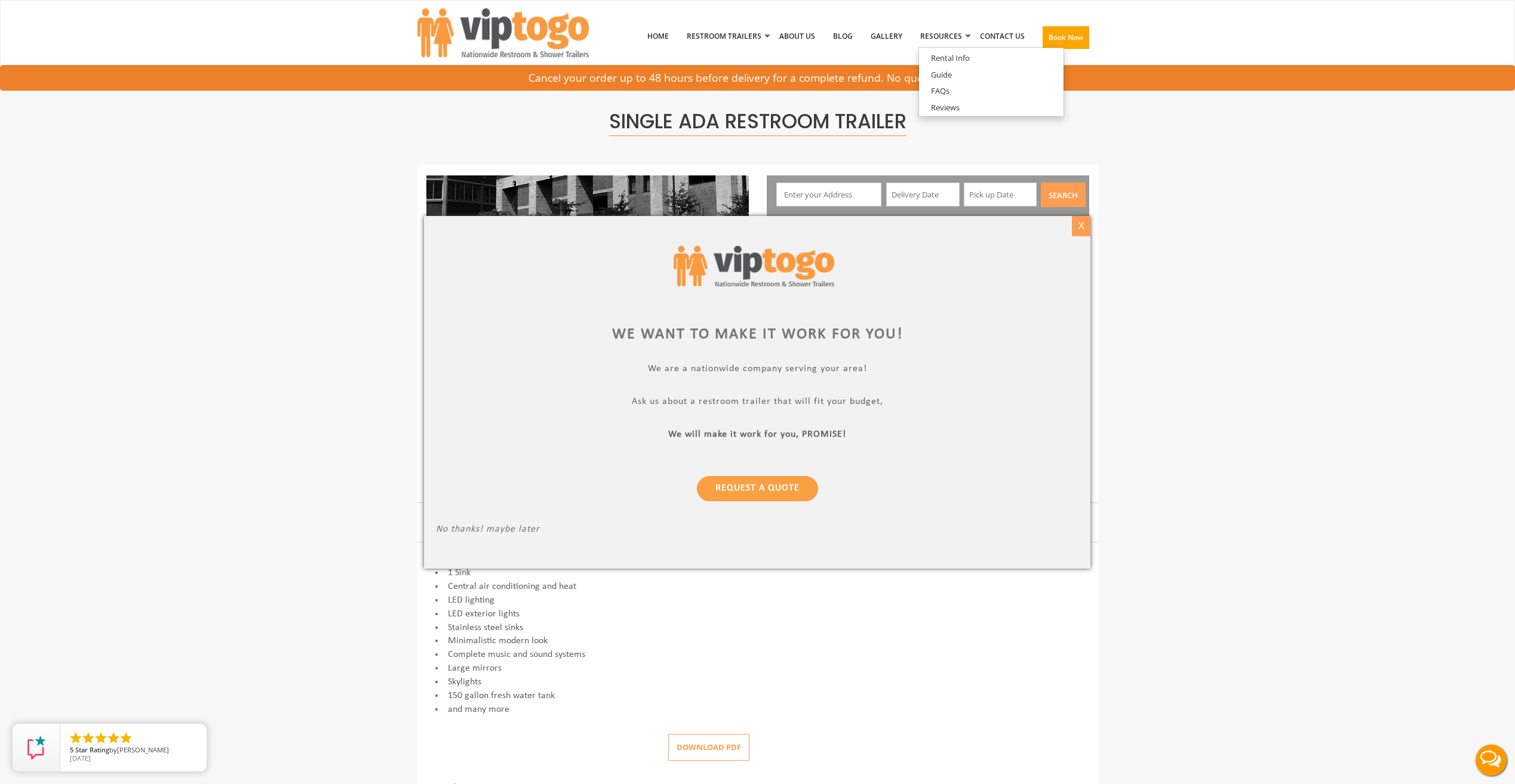
click at [1083, 228] on div "X" at bounding box center [1081, 226] width 19 height 20
